Goal: Check status: Check status

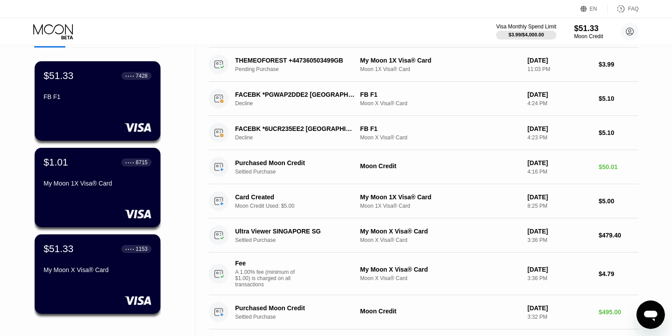
scroll to position [11, 0]
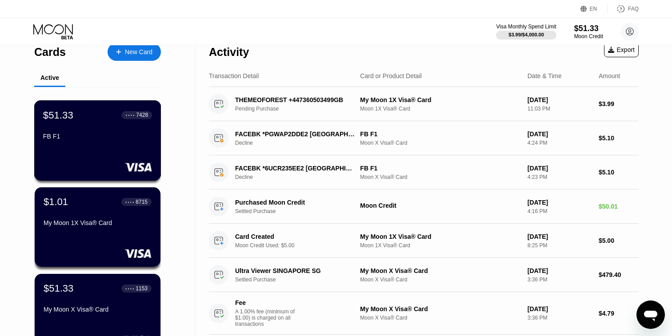
click at [122, 150] on div "$51.33 ● ● ● ● 7428 FB F1" at bounding box center [97, 140] width 127 height 80
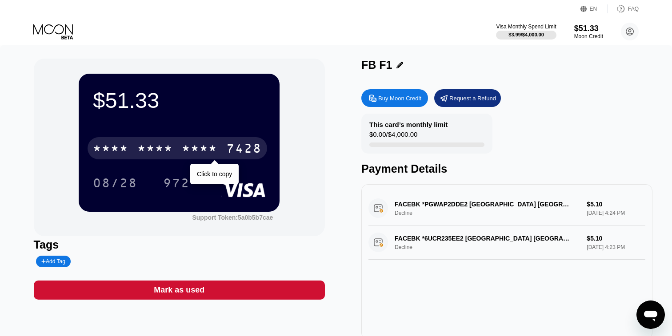
click at [227, 150] on div "7428" at bounding box center [244, 150] width 36 height 14
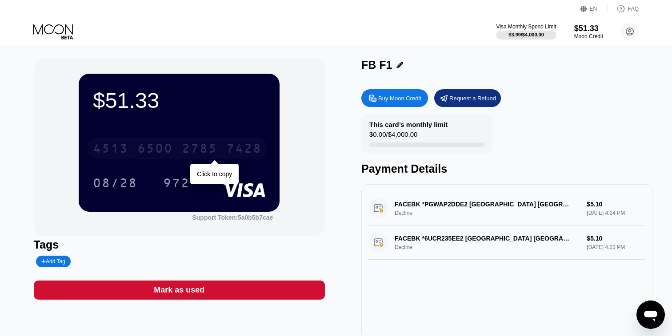
click at [198, 145] on div "2785" at bounding box center [200, 150] width 36 height 14
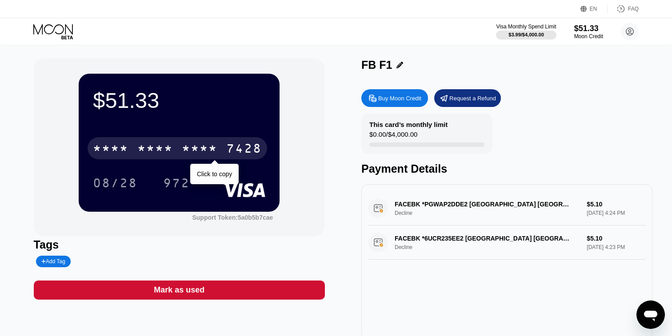
click at [202, 152] on div "* * * *" at bounding box center [200, 150] width 36 height 14
click at [202, 152] on div "2785" at bounding box center [200, 150] width 36 height 14
click at [207, 151] on div "* * * *" at bounding box center [200, 150] width 36 height 14
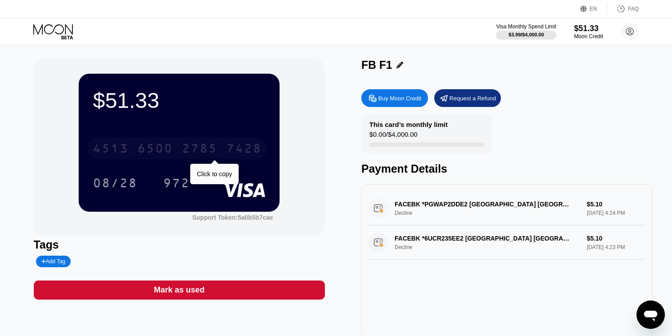
click at [176, 148] on div "[CREDIT_CARD_NUMBER]" at bounding box center [177, 148] width 179 height 22
